Goal: Information Seeking & Learning: Check status

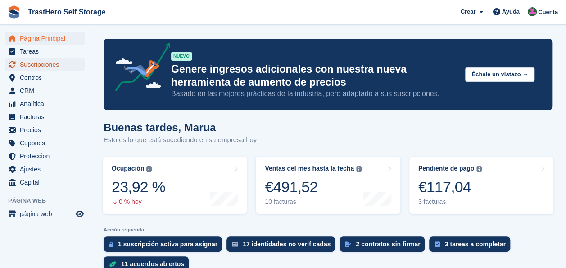
click at [66, 69] on span "Suscripciones" at bounding box center [47, 64] width 54 height 13
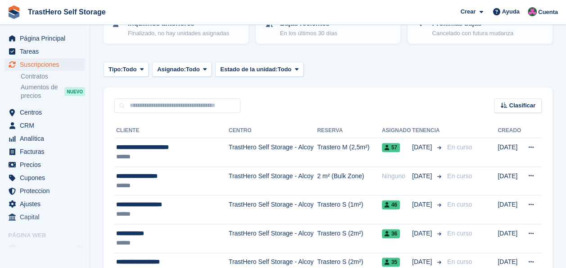
scroll to position [56, 0]
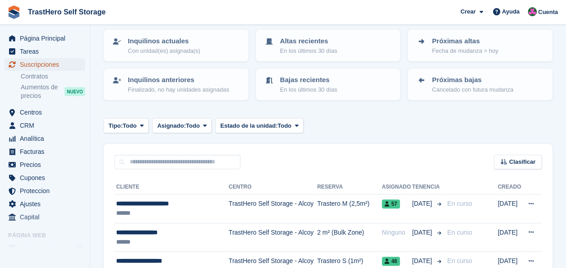
click at [42, 64] on span "Suscripciones" at bounding box center [47, 64] width 54 height 13
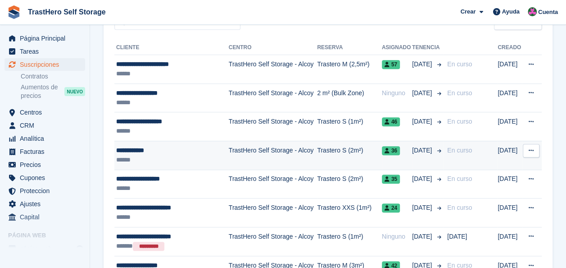
scroll to position [225, 0]
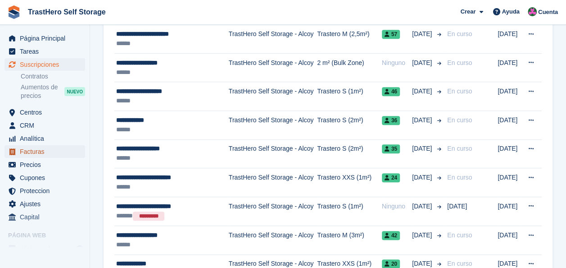
click at [46, 157] on span "Facturas" at bounding box center [47, 151] width 54 height 13
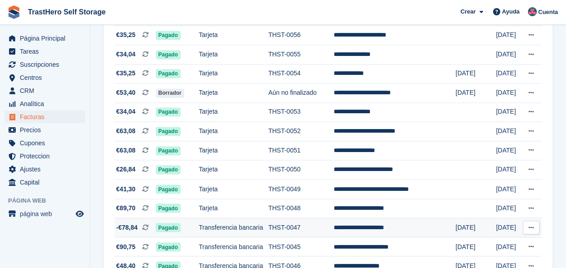
scroll to position [676, 0]
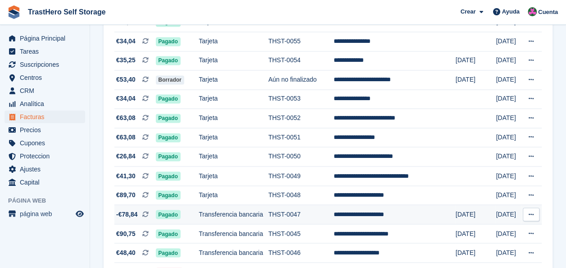
click at [366, 214] on td "**********" at bounding box center [395, 214] width 122 height 19
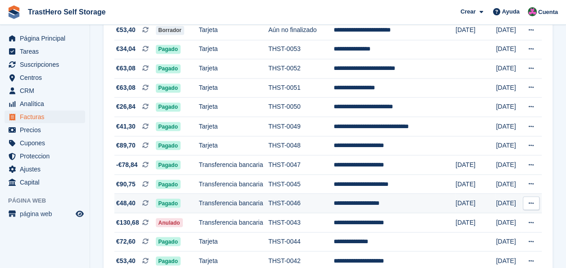
scroll to position [715, 0]
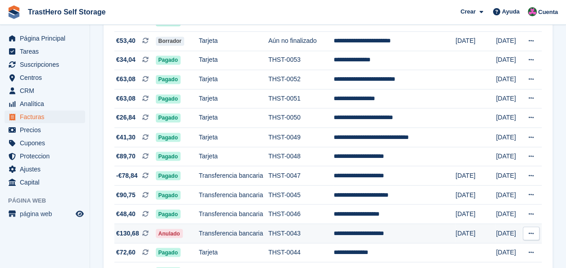
click at [232, 229] on td "Transferencia bancaria" at bounding box center [233, 232] width 69 height 19
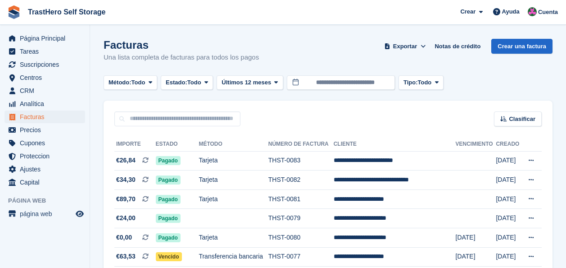
scroll to position [715, 0]
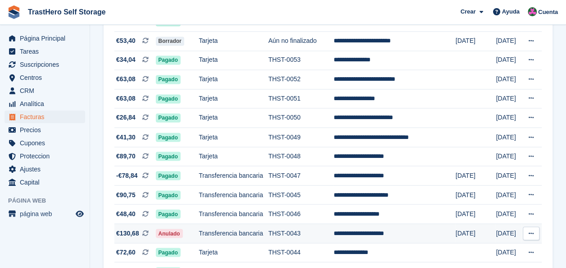
click at [221, 239] on td "Transferencia bancaria" at bounding box center [233, 232] width 69 height 19
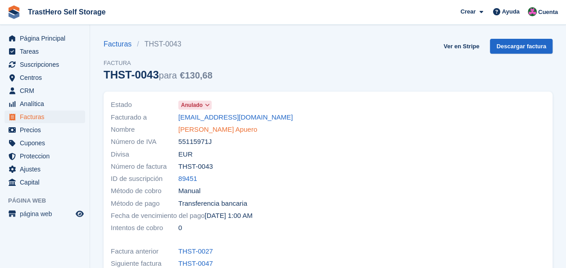
click at [214, 127] on link "[PERSON_NAME] Apuero" at bounding box center [217, 129] width 79 height 10
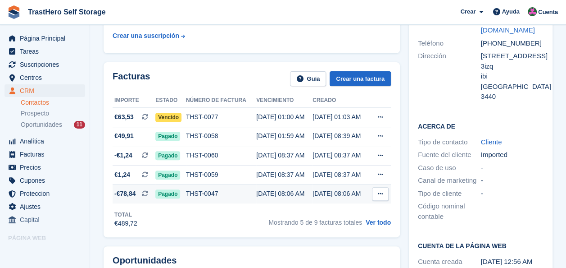
scroll to position [135, 0]
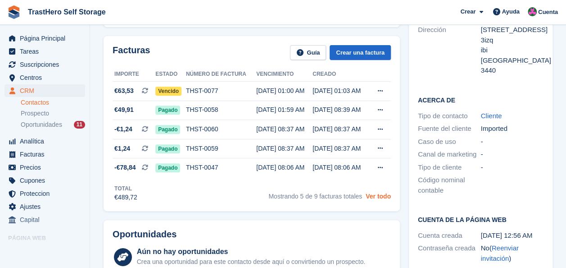
click at [379, 199] on link "Ver todo" at bounding box center [378, 195] width 25 height 7
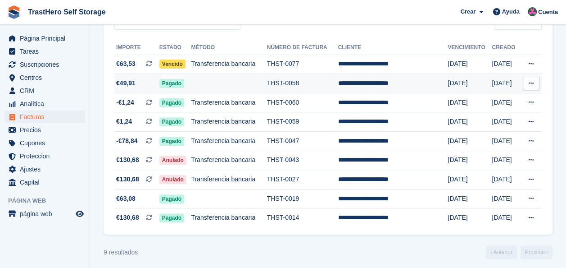
scroll to position [102, 0]
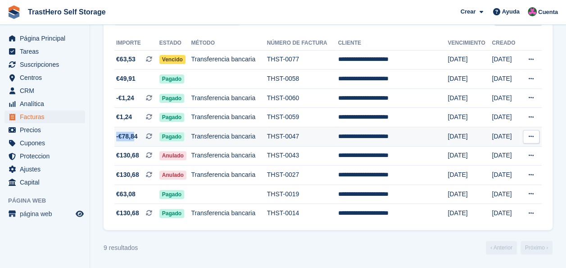
drag, startPoint x: 117, startPoint y: 135, endPoint x: 133, endPoint y: 138, distance: 17.0
click at [133, 138] on span "-€78,84" at bounding box center [126, 136] width 21 height 9
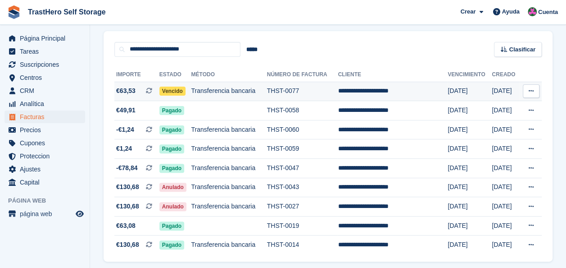
scroll to position [57, 0]
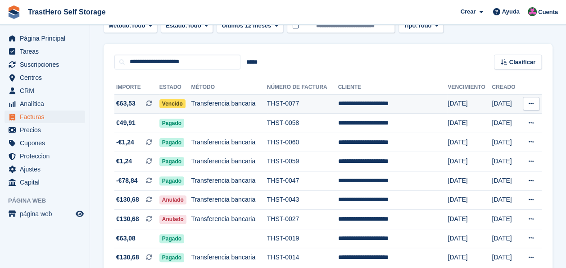
click at [253, 100] on td "Transferencia bancaria" at bounding box center [229, 103] width 76 height 19
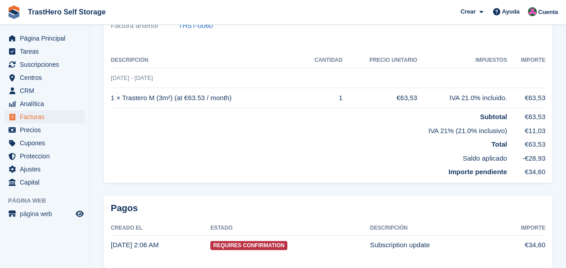
scroll to position [265, 0]
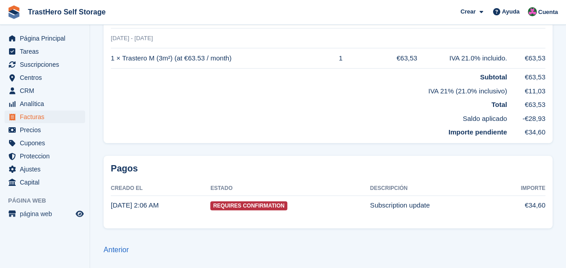
drag, startPoint x: 529, startPoint y: 132, endPoint x: 543, endPoint y: 132, distance: 14.4
click at [543, 132] on td "€34,60" at bounding box center [526, 130] width 38 height 14
drag, startPoint x: 545, startPoint y: 132, endPoint x: 546, endPoint y: 142, distance: 10.0
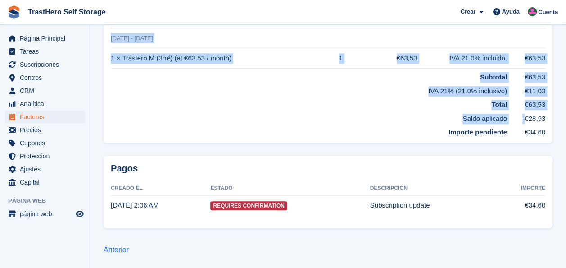
drag, startPoint x: 527, startPoint y: 120, endPoint x: 546, endPoint y: 121, distance: 19.4
drag, startPoint x: 546, startPoint y: 121, endPoint x: 546, endPoint y: 133, distance: 12.2
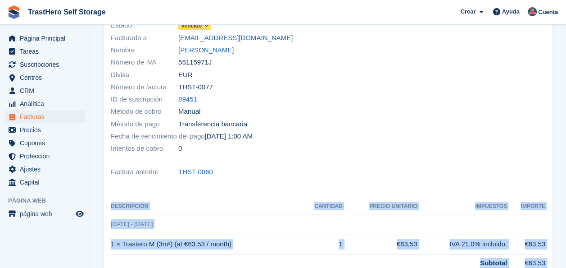
scroll to position [0, 0]
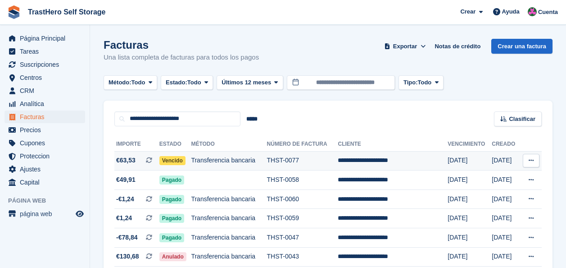
scroll to position [57, 0]
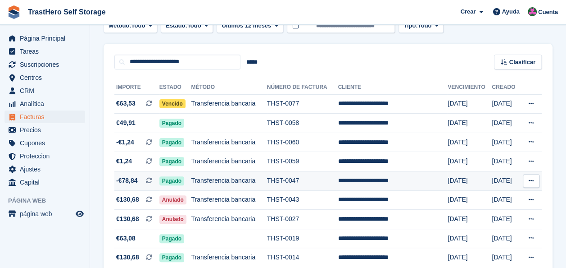
click at [267, 179] on td "Transferencia bancaria" at bounding box center [229, 180] width 76 height 19
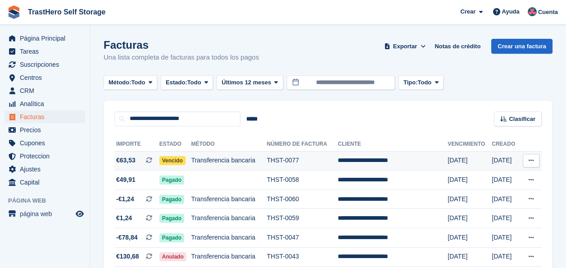
scroll to position [57, 0]
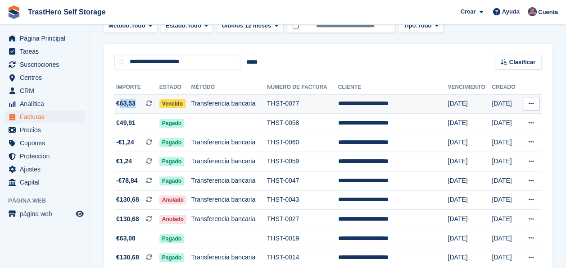
drag, startPoint x: 119, startPoint y: 103, endPoint x: 134, endPoint y: 104, distance: 15.3
click at [134, 104] on span "€63,53" at bounding box center [125, 103] width 19 height 9
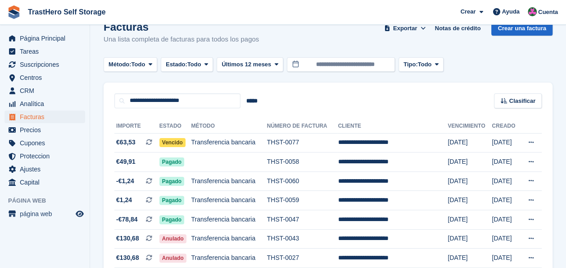
scroll to position [16, 0]
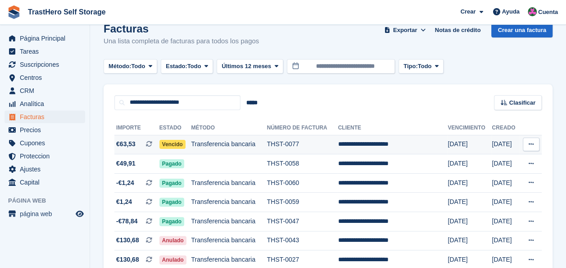
click at [235, 144] on td "Transferencia bancaria" at bounding box center [229, 144] width 76 height 19
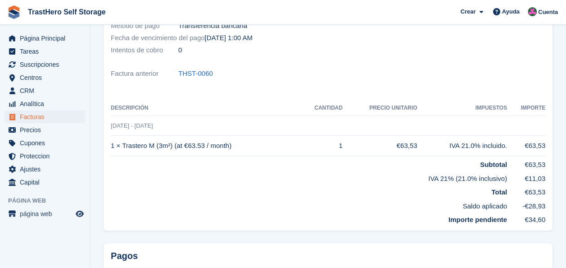
scroll to position [265, 0]
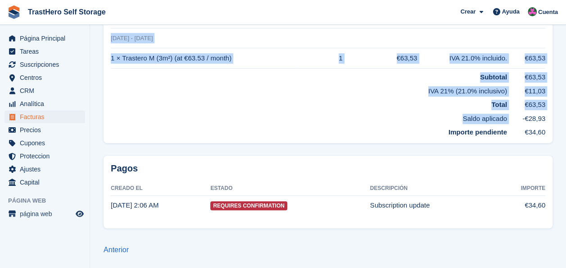
drag, startPoint x: 523, startPoint y: 120, endPoint x: 554, endPoint y: 120, distance: 31.5
drag, startPoint x: 554, startPoint y: 120, endPoint x: 548, endPoint y: 119, distance: 5.9
click at [535, 114] on td "-€28,93" at bounding box center [526, 117] width 38 height 14
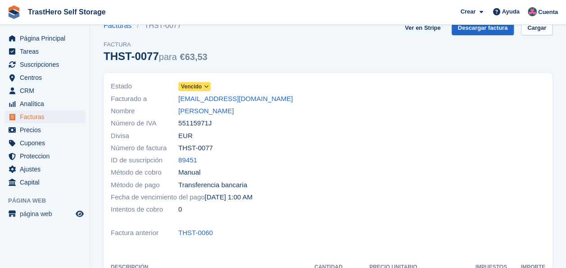
scroll to position [0, 0]
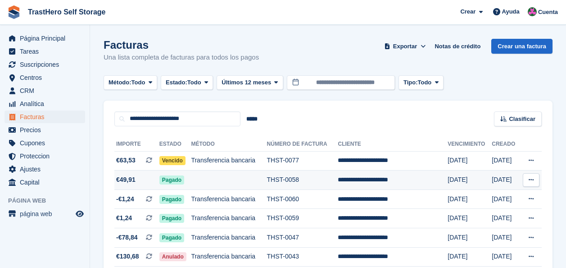
scroll to position [16, 0]
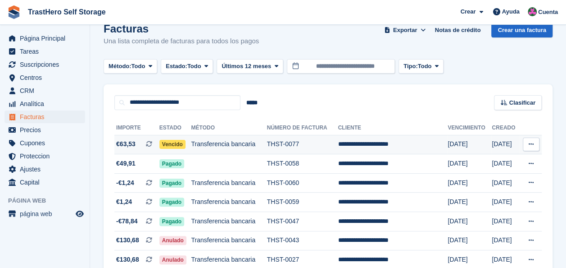
click at [492, 146] on td "[DATE]" at bounding box center [505, 144] width 27 height 19
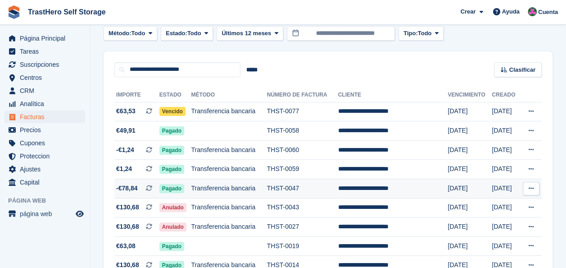
scroll to position [102, 0]
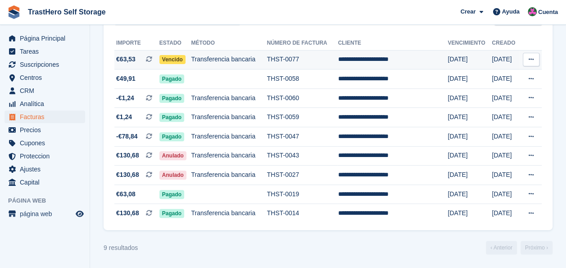
click at [242, 60] on td "Transferencia bancaria" at bounding box center [229, 59] width 76 height 19
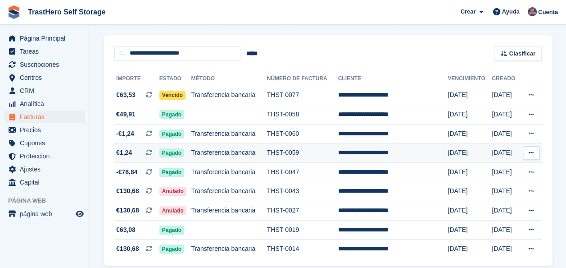
scroll to position [57, 0]
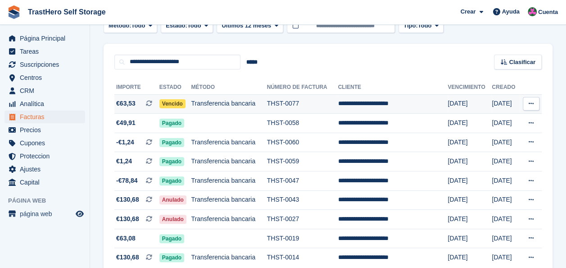
drag, startPoint x: 260, startPoint y: 106, endPoint x: 199, endPoint y: 103, distance: 61.4
click at [198, 103] on td "Transferencia bancaria" at bounding box center [229, 103] width 76 height 19
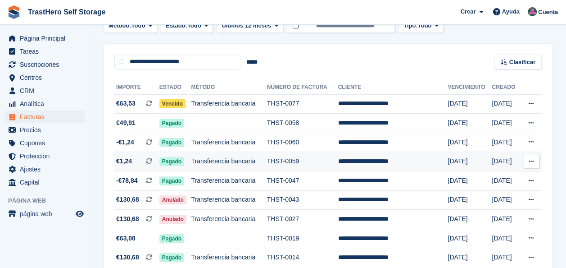
scroll to position [12, 0]
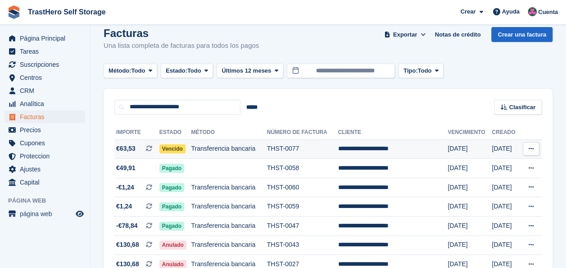
click at [358, 155] on td "**********" at bounding box center [393, 148] width 110 height 19
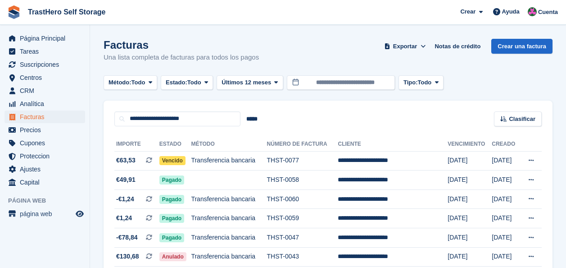
scroll to position [12, 0]
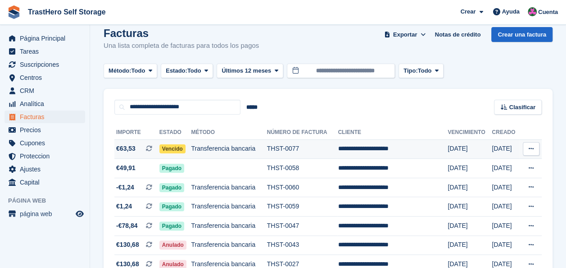
click at [383, 141] on td "**********" at bounding box center [393, 148] width 110 height 19
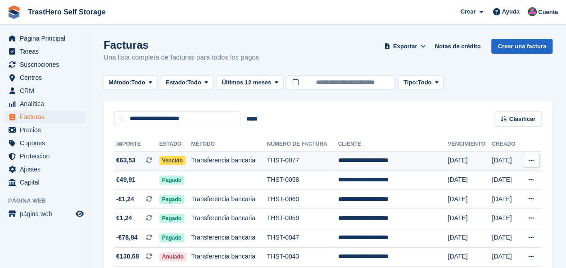
click at [245, 166] on td "Transferencia bancaria" at bounding box center [229, 160] width 76 height 19
click at [247, 163] on td "Transferencia bancaria" at bounding box center [229, 160] width 76 height 19
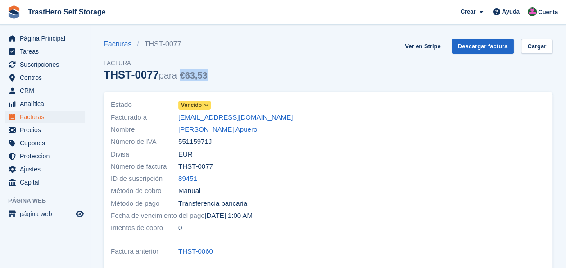
drag, startPoint x: 209, startPoint y: 76, endPoint x: 180, endPoint y: 76, distance: 29.3
click at [180, 76] on div "Facturas THST-0077 Factura THST-0077 para €63,53 Ver en Stripe Descargar factur…" at bounding box center [328, 65] width 449 height 53
drag, startPoint x: 180, startPoint y: 76, endPoint x: 248, endPoint y: 80, distance: 68.2
click at [248, 80] on div "Facturas THST-0077 Factura THST-0077 para €63,53 Ver en Stripe Descargar factur…" at bounding box center [328, 65] width 449 height 53
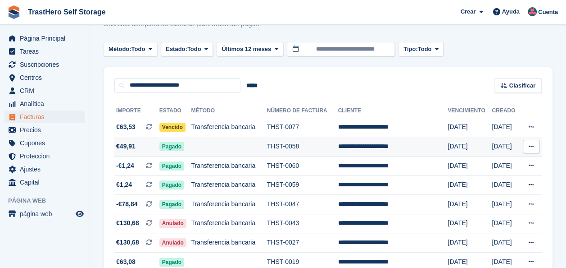
scroll to position [45, 0]
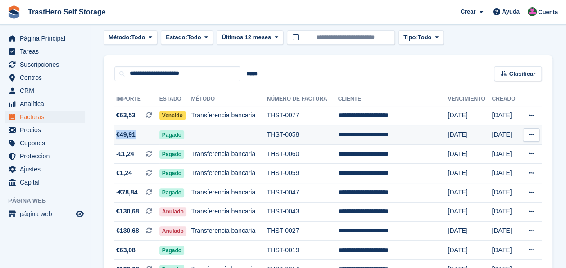
drag, startPoint x: 118, startPoint y: 136, endPoint x: 137, endPoint y: 136, distance: 18.9
click at [137, 136] on span "€49,91" at bounding box center [136, 134] width 45 height 9
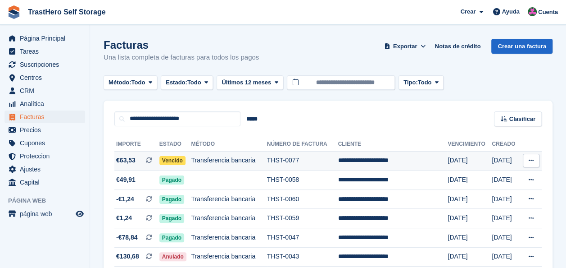
click at [369, 158] on td "**********" at bounding box center [393, 160] width 110 height 19
click at [265, 155] on td "Transferencia bancaria" at bounding box center [229, 160] width 76 height 19
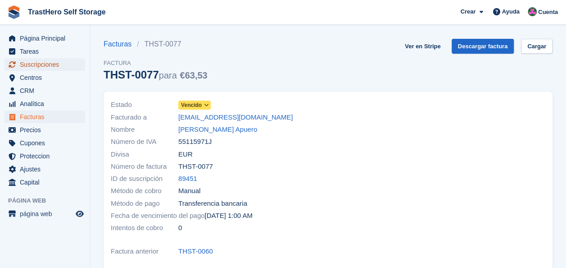
click at [57, 70] on span "Suscripciones" at bounding box center [47, 64] width 54 height 13
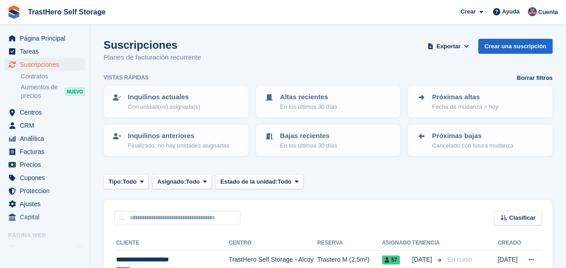
click at [332, 49] on div "Suscripciones Planes de facturación recurrente Exportar Exportar Suscripciones …" at bounding box center [328, 56] width 449 height 35
click at [26, 152] on span "Facturas" at bounding box center [47, 151] width 54 height 13
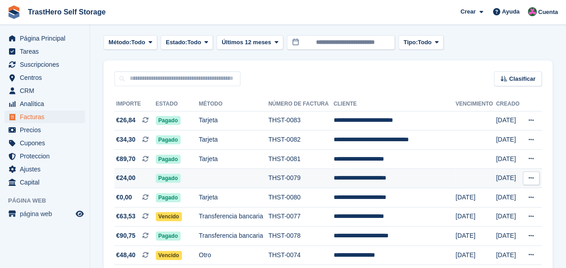
scroll to position [90, 0]
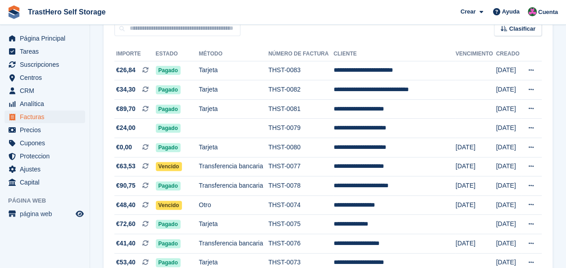
click at [377, 31] on div "Clasificar Sort by Fecha de creacion Creado (el más antiguo primero) Creado (má…" at bounding box center [328, 23] width 449 height 26
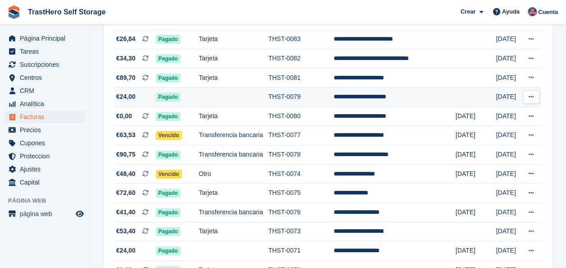
scroll to position [135, 0]
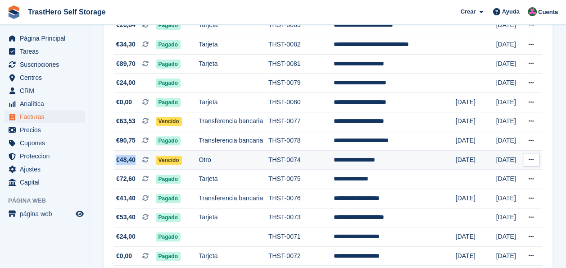
drag, startPoint x: 118, startPoint y: 162, endPoint x: 134, endPoint y: 162, distance: 15.8
click at [134, 162] on span "€48,40" at bounding box center [125, 159] width 19 height 9
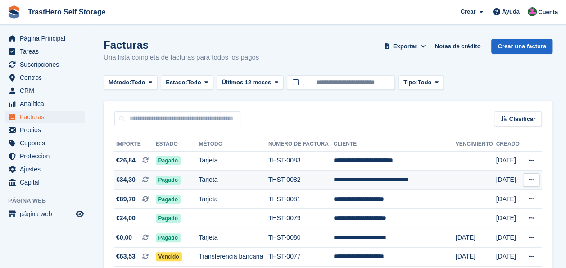
click at [350, 177] on td "**********" at bounding box center [395, 179] width 122 height 19
